Goal: Find contact information: Find contact information

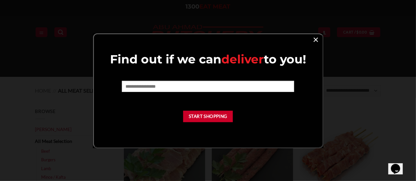
click at [314, 38] on link "×" at bounding box center [316, 39] width 10 height 9
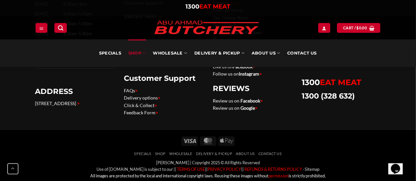
scroll to position [3429, 0]
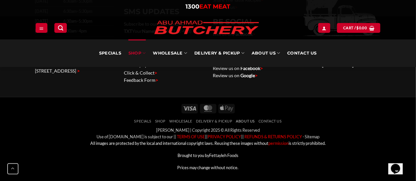
click at [250, 121] on link "About Us" at bounding box center [245, 121] width 19 height 4
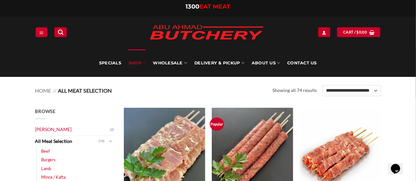
click at [242, 92] on p "Home // All Meat Selection" at bounding box center [153, 91] width 237 height 6
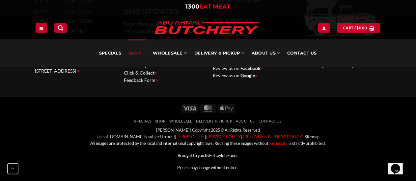
scroll to position [3429, 0]
drag, startPoint x: 157, startPoint y: 131, endPoint x: 273, endPoint y: 130, distance: 115.8
click at [273, 130] on div "[PERSON_NAME] | Copyright 2025 © All Rights Reserved Use of [DOMAIN_NAME] is su…" at bounding box center [207, 149] width 345 height 44
click at [325, 120] on ul "Specials SHOP Wholesale Delivery & Pickup About Us Contact Us" at bounding box center [207, 122] width 345 height 8
drag, startPoint x: 99, startPoint y: 144, endPoint x: 342, endPoint y: 142, distance: 242.2
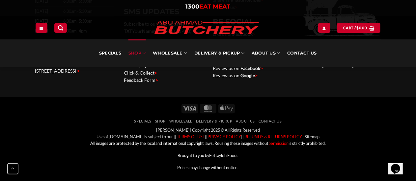
click at [342, 142] on p "All images are protected by the local and international copyright laws. Reusing…" at bounding box center [207, 143] width 345 height 7
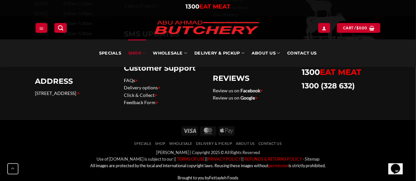
scroll to position [3396, 0]
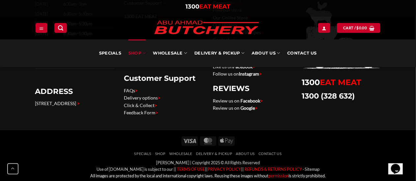
click at [91, 143] on div "Visa MasterCard Apple Pay" at bounding box center [207, 141] width 345 height 16
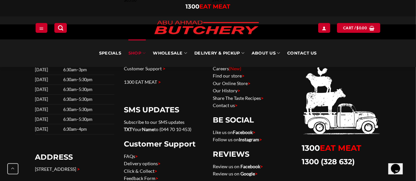
scroll to position [3297, 0]
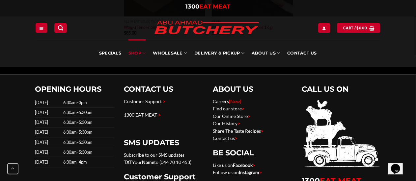
click at [154, 102] on link "Customer Support" at bounding box center [143, 102] width 38 height 6
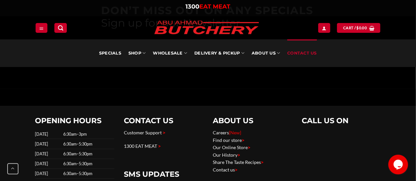
scroll to position [1281, 0]
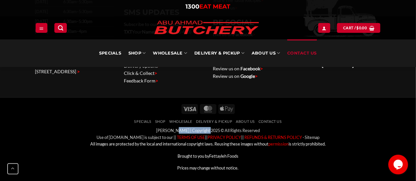
drag, startPoint x: 152, startPoint y: 131, endPoint x: 191, endPoint y: 130, distance: 38.5
click at [191, 130] on div "[PERSON_NAME] | Copyright 2025 © All Rights Reserved Use of [DOMAIN_NAME] is su…" at bounding box center [207, 149] width 345 height 44
copy div "[PERSON_NAME]"
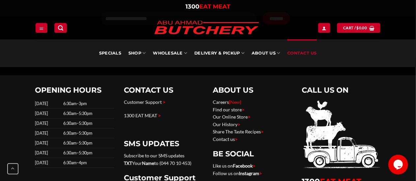
scroll to position [1182, 0]
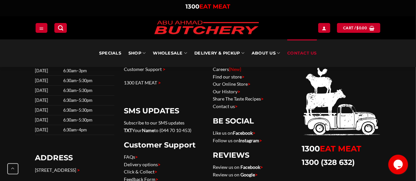
click at [221, 75] on link "Find our store >" at bounding box center [229, 77] width 32 height 6
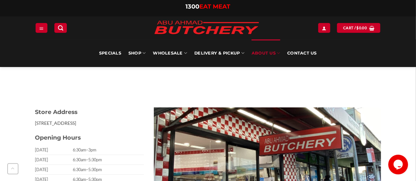
scroll to position [197, 0]
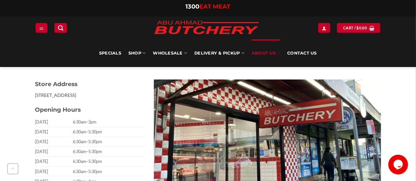
drag, startPoint x: 34, startPoint y: 94, endPoint x: 101, endPoint y: 96, distance: 67.1
click at [101, 96] on div "Store Address 236 The Boulevarde, Punchbowl NSW 2196, Australia Opening Hours S…" at bounding box center [89, 162] width 118 height 164
copy p "236 The Boulevarde, Punchbowl"
